Goal: Task Accomplishment & Management: Use online tool/utility

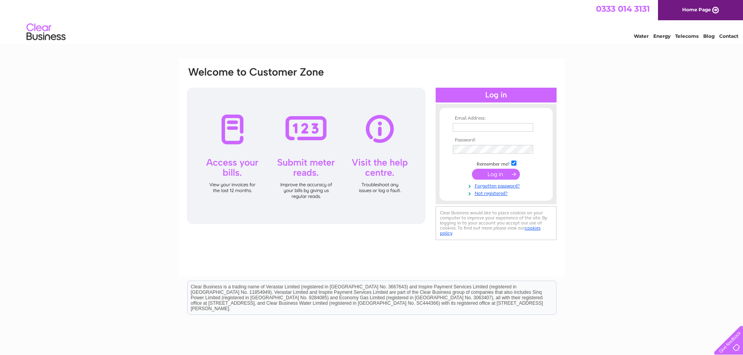
type input "Norrie@chemtx.co.uk"
click at [501, 172] on input "submit" at bounding box center [496, 174] width 48 height 11
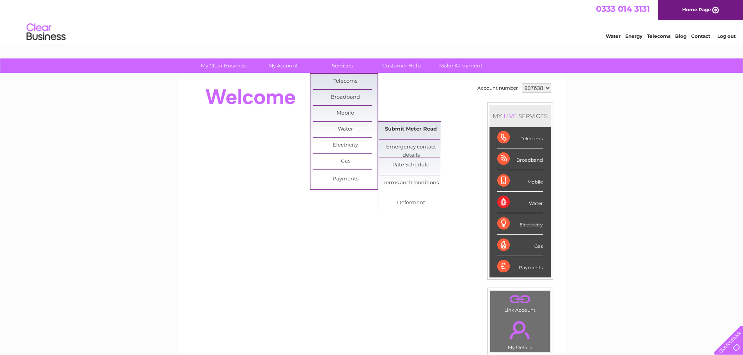
click at [397, 127] on link "Submit Meter Read" at bounding box center [411, 130] width 64 height 16
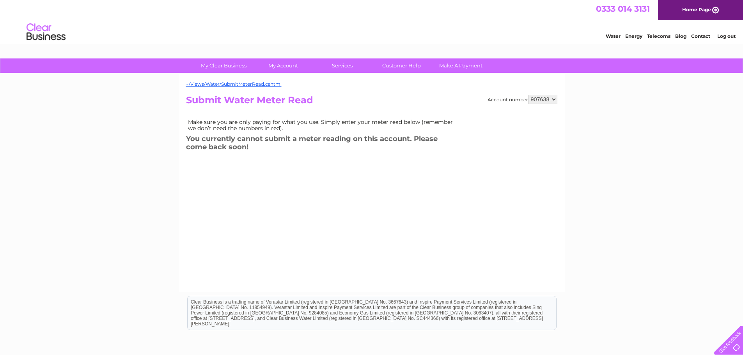
click at [553, 98] on select "907638 983710" at bounding box center [542, 99] width 29 height 9
select select "983710"
click at [528, 95] on select "907638 983710" at bounding box center [542, 99] width 29 height 9
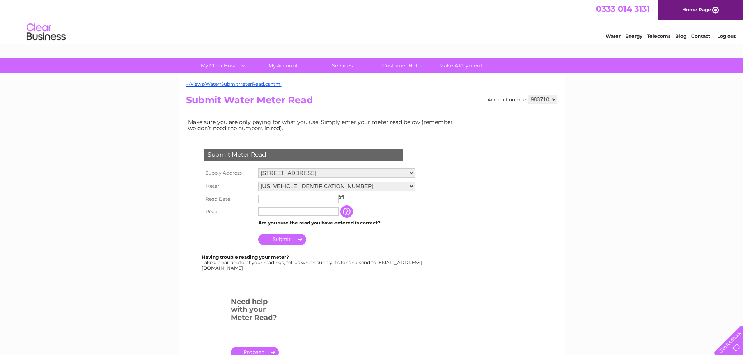
click at [341, 199] on img at bounding box center [342, 198] width 6 height 6
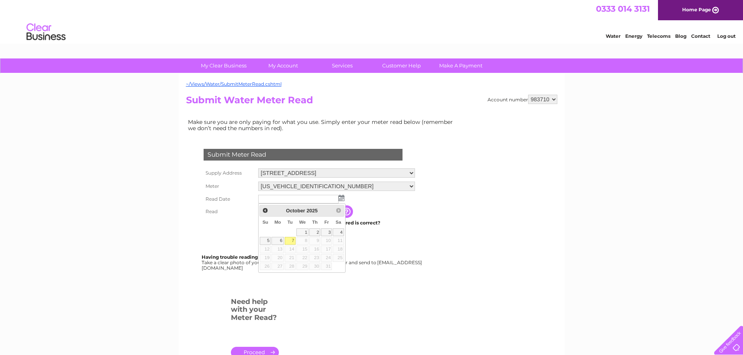
click at [293, 240] on link "7" at bounding box center [290, 241] width 11 height 8
type input "[DATE]"
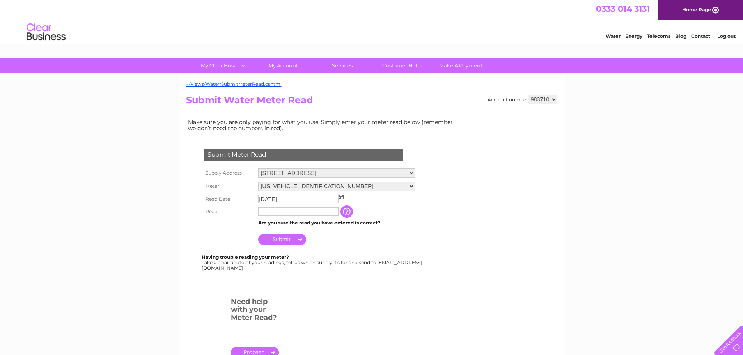
click at [273, 211] on input "text" at bounding box center [298, 212] width 80 height 9
type input "00146"
click at [348, 212] on input "button" at bounding box center [348, 212] width 14 height 12
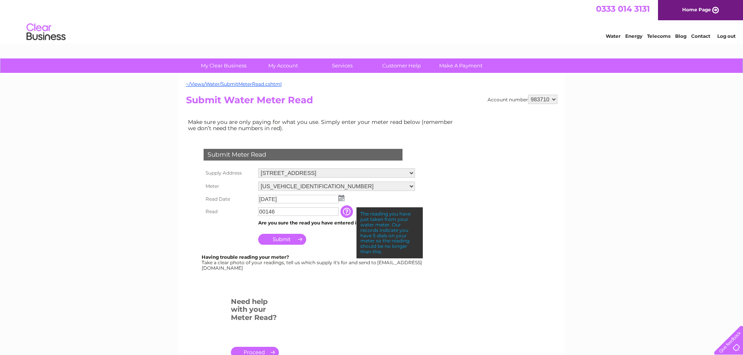
click at [292, 236] on input "Submit" at bounding box center [282, 239] width 48 height 11
